Goal: Information Seeking & Learning: Learn about a topic

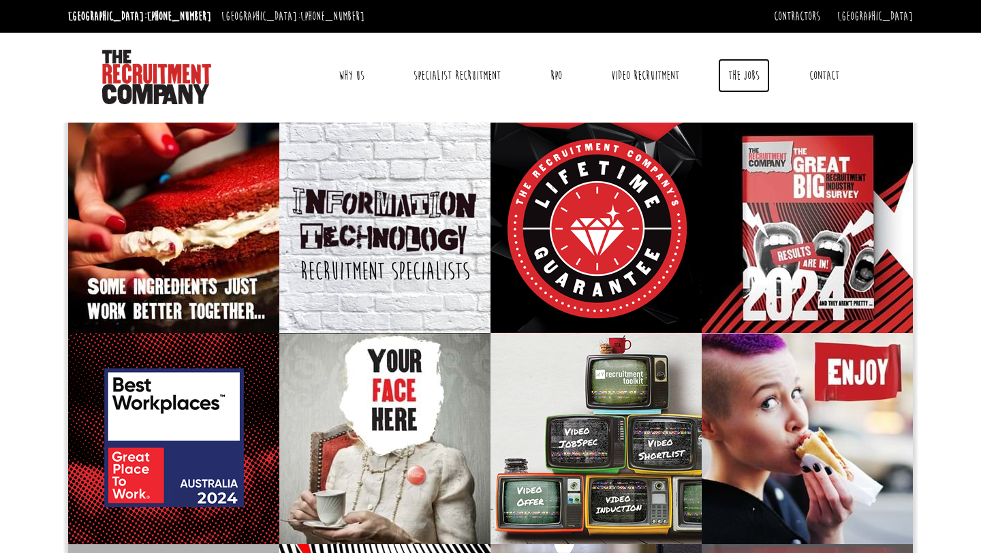
click at [738, 72] on link "The Jobs" at bounding box center [744, 76] width 52 height 34
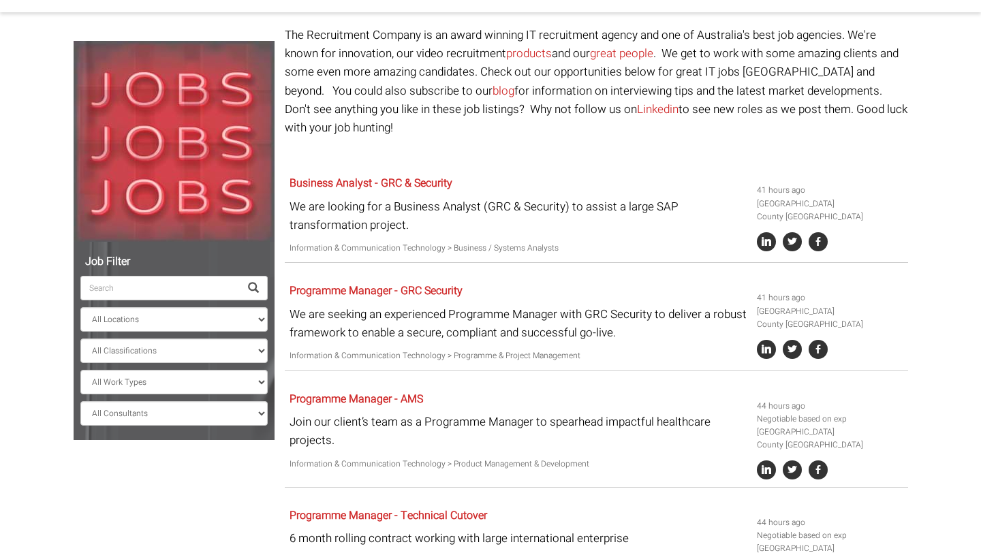
scroll to position [111, 0]
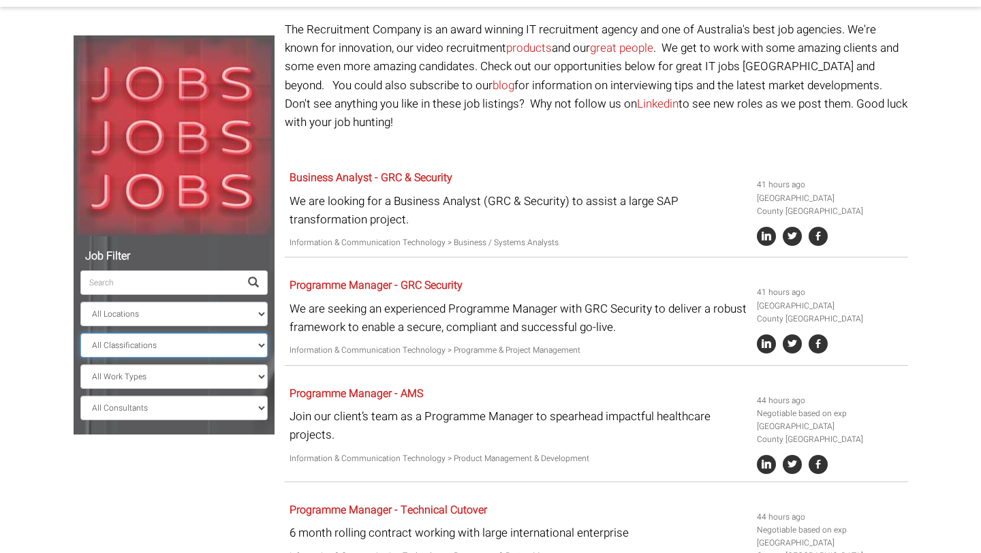
click at [230, 341] on select "All Classifications Banking & Financial Services Information & Communication Te…" at bounding box center [173, 345] width 187 height 25
select select "Information & Communication Technology"
click at [80, 333] on select "All Classifications Banking & Financial Services Information & Communication Te…" at bounding box center [173, 345] width 187 height 25
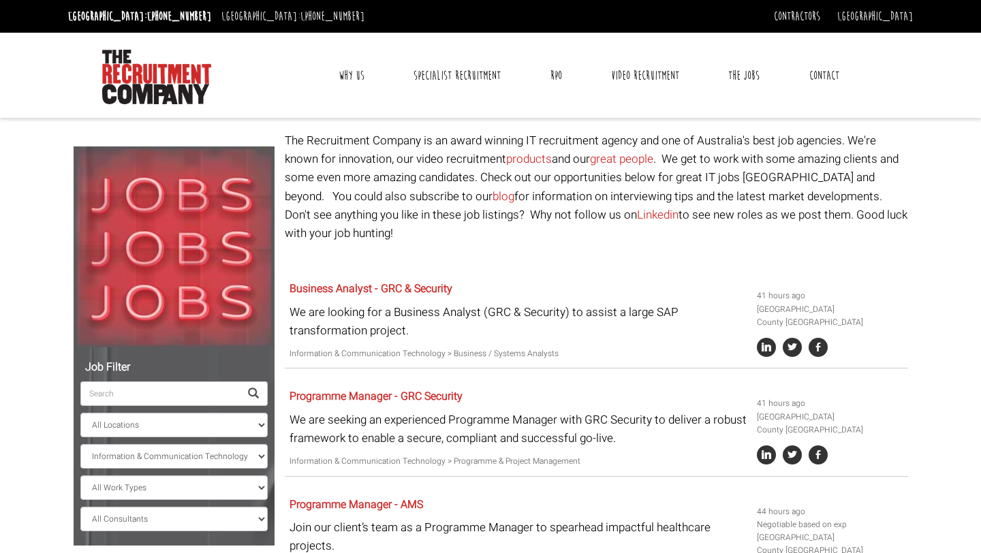
click at [249, 394] on span at bounding box center [253, 393] width 11 height 11
click at [255, 388] on span at bounding box center [253, 393] width 11 height 11
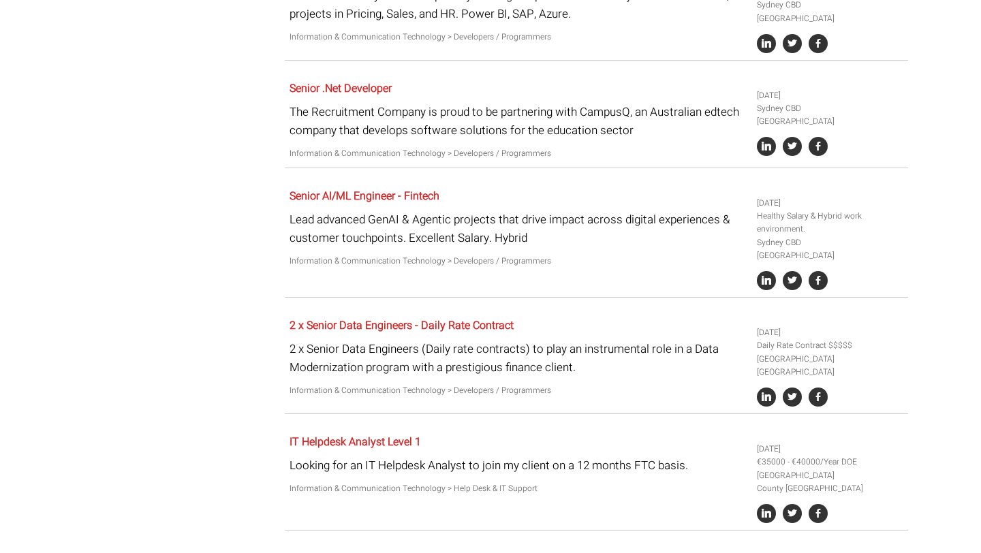
scroll to position [3024, 0]
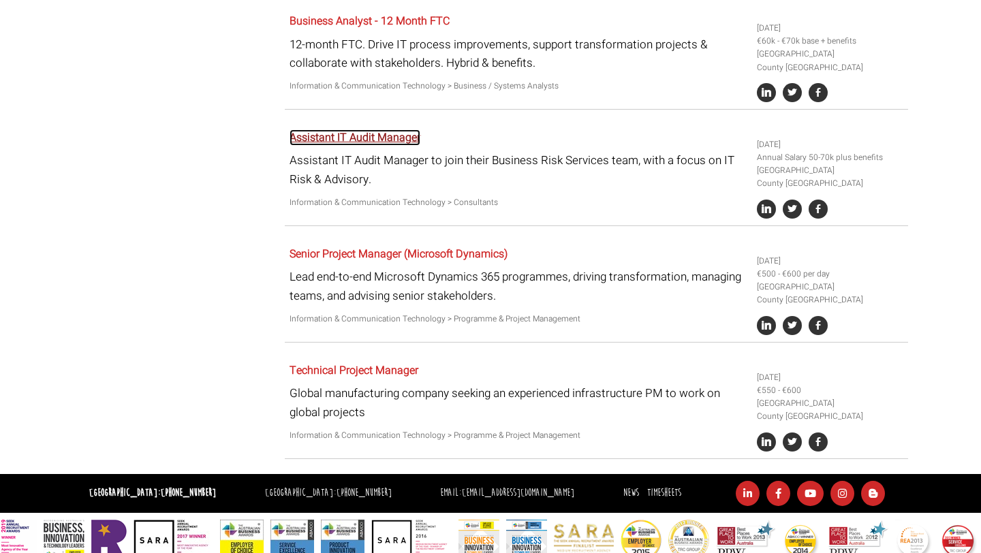
click at [375, 129] on link "Assistant IT Audit Manager" at bounding box center [354, 137] width 131 height 16
